Goal: Check status: Check status

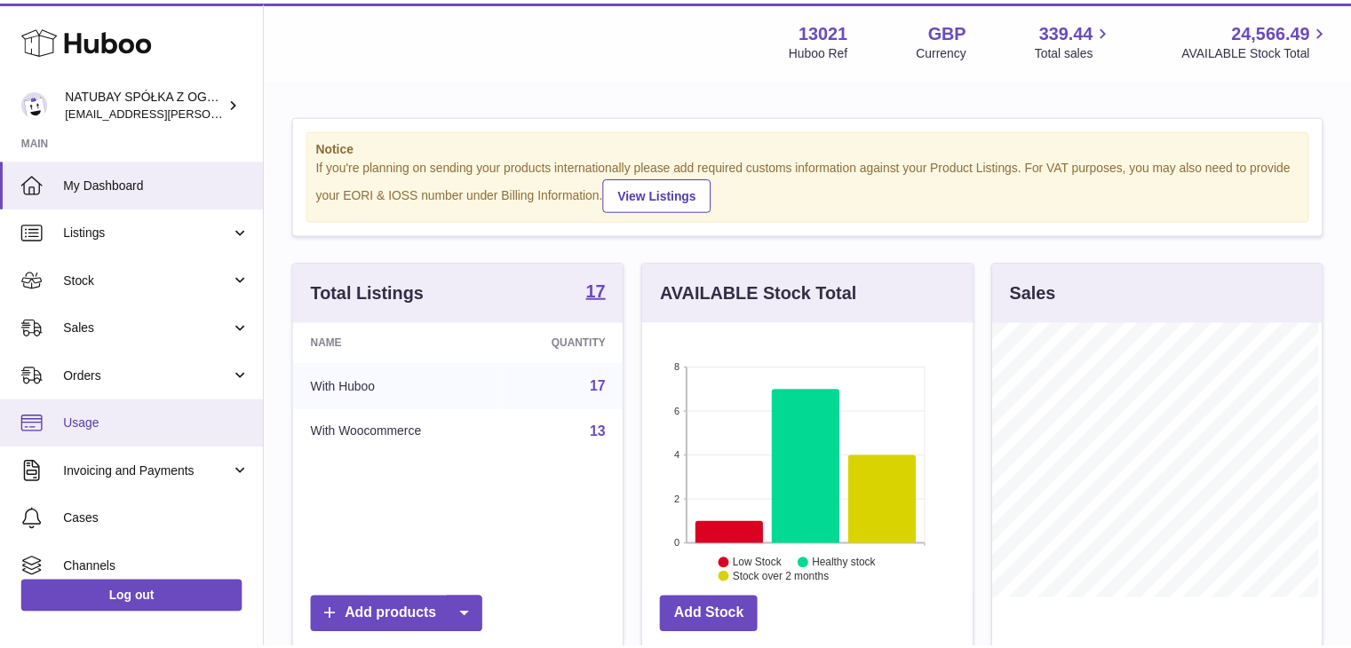
scroll to position [277, 333]
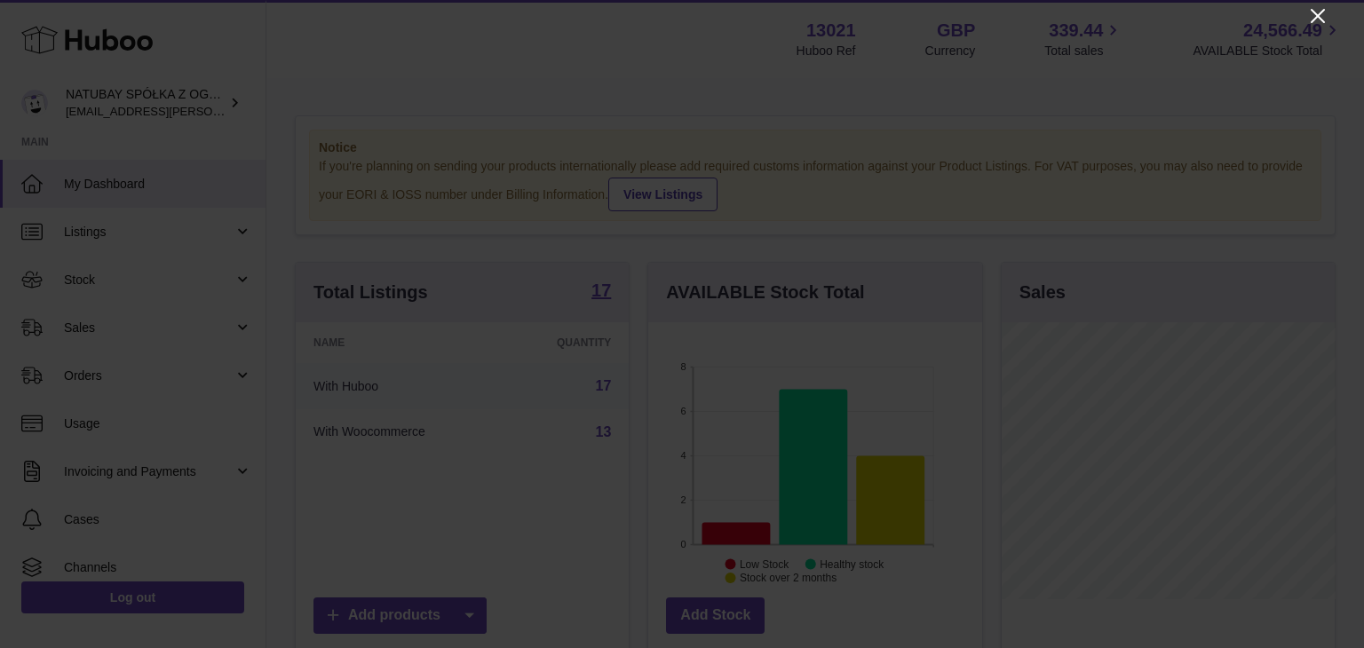
click at [1321, 15] on icon "Close" at bounding box center [1317, 15] width 21 height 21
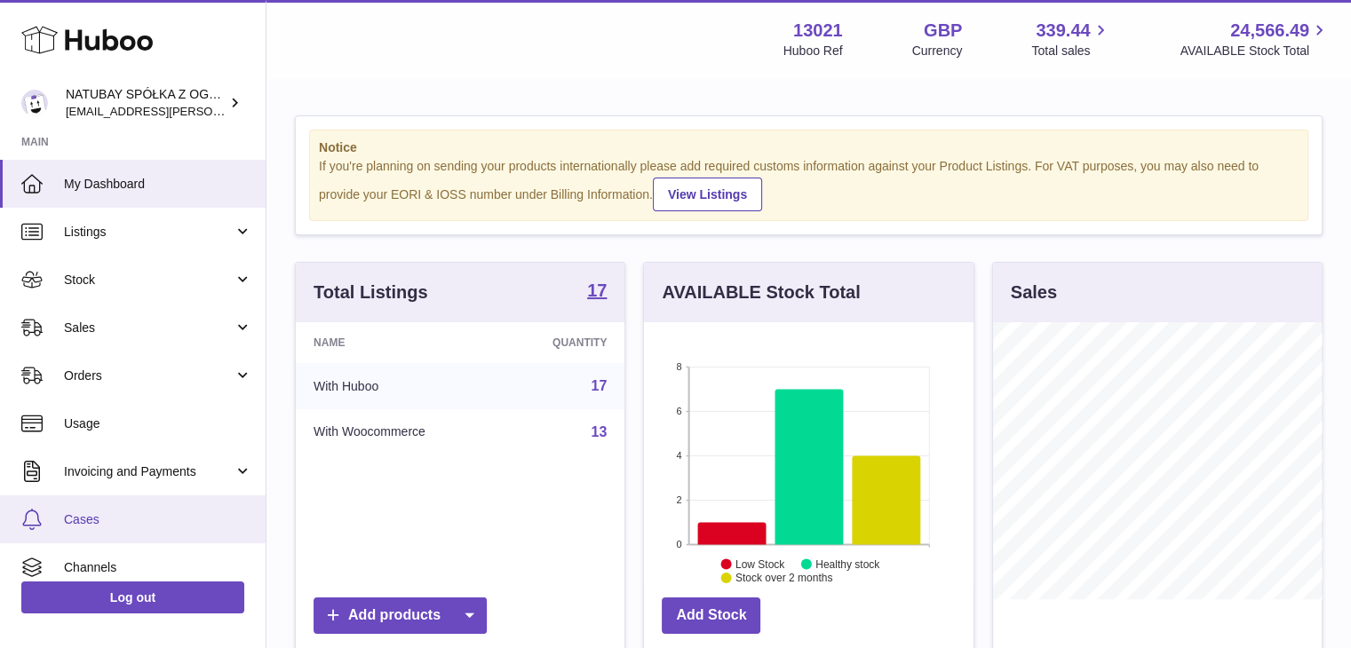
click at [64, 503] on link "Cases" at bounding box center [133, 520] width 266 height 48
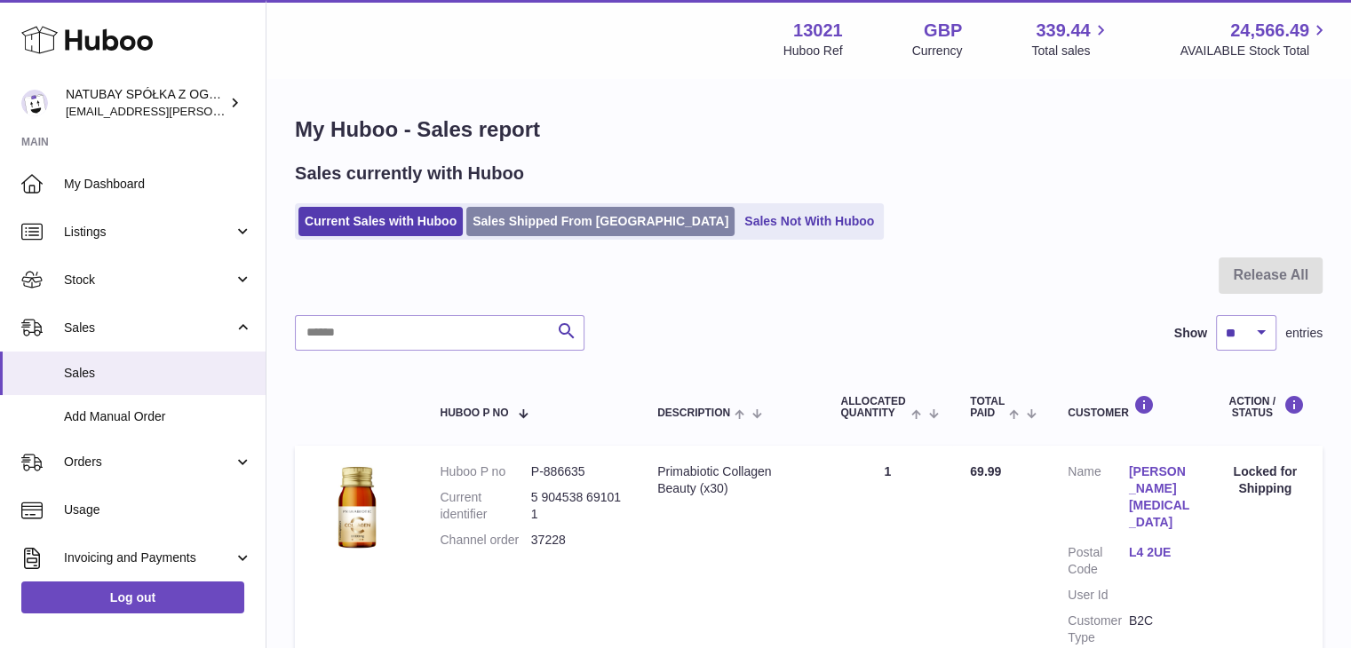
click at [609, 219] on link "Sales Shipped From Huboo" at bounding box center [600, 221] width 268 height 29
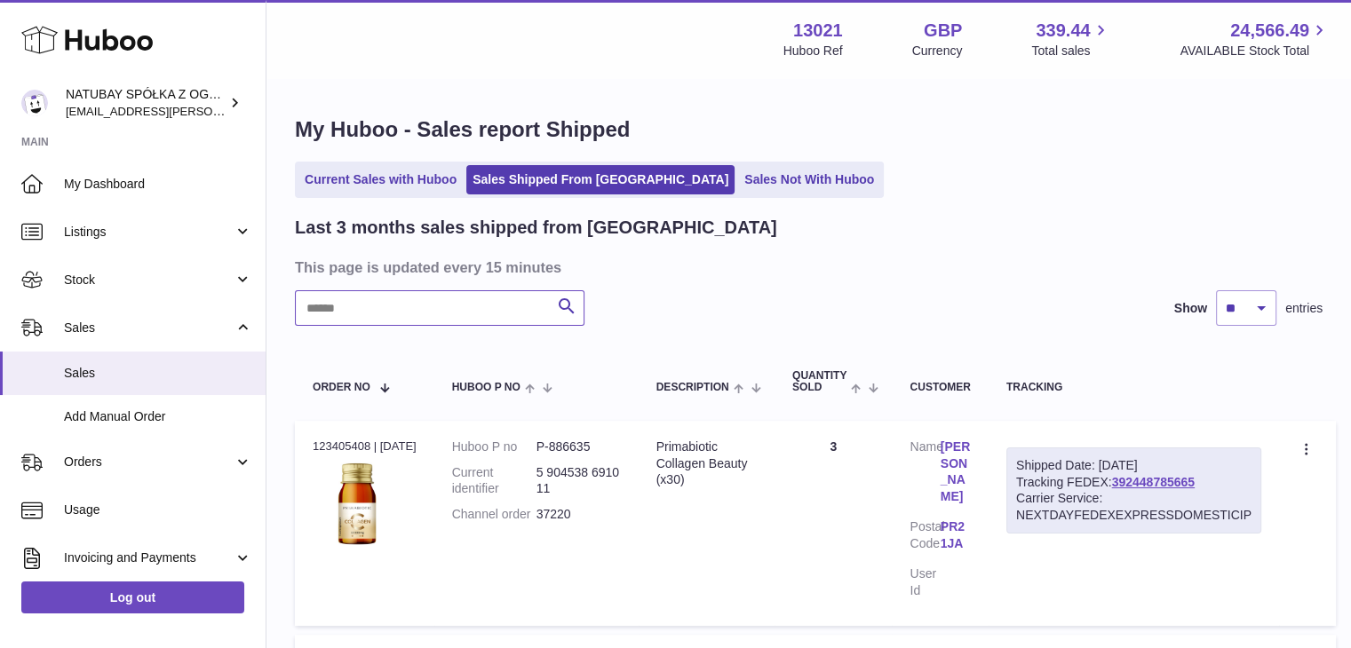
click at [440, 293] on input "text" at bounding box center [439, 308] width 289 height 36
type input "**********"
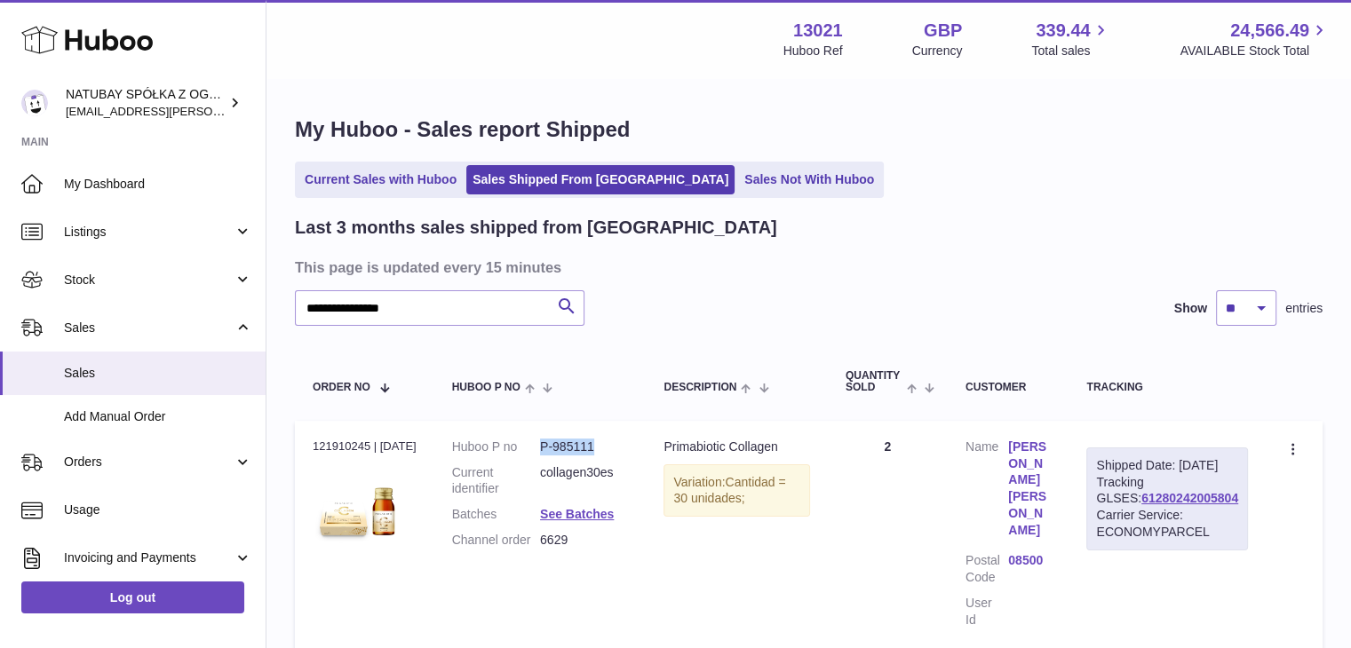
drag, startPoint x: 608, startPoint y: 448, endPoint x: 537, endPoint y: 448, distance: 71.0
click at [537, 448] on dl "Huboo P no P-985111 Current identifier collagen30es Batches See Batches Channel…" at bounding box center [540, 498] width 177 height 119
copy dl "P-985111"
click at [865, 273] on h3 "This page is updated every 15 minutes" at bounding box center [806, 268] width 1023 height 20
